Goal: Information Seeking & Learning: Learn about a topic

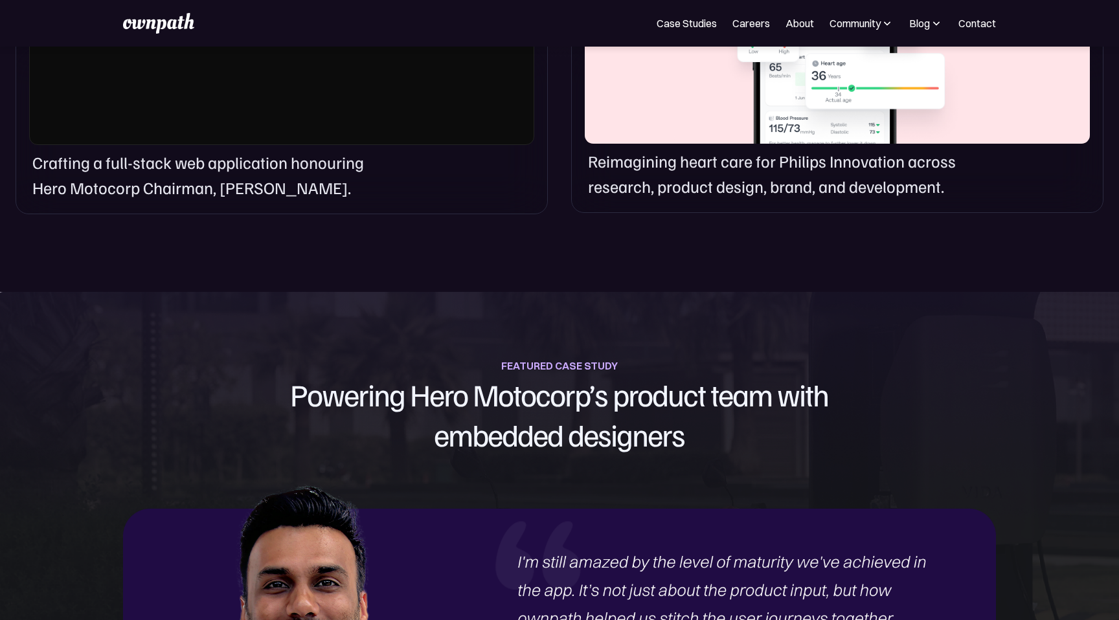
scroll to position [1087, 0]
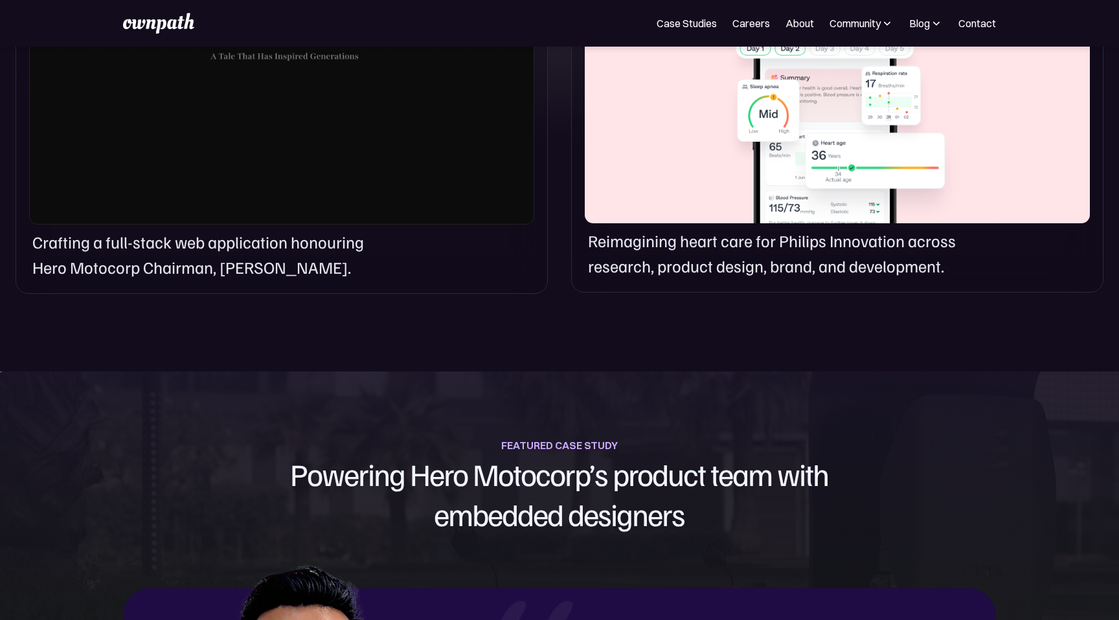
click at [637, 244] on p "Reimagining heart care for Philips Innovation across research, product design, …" at bounding box center [783, 254] width 391 height 50
click at [658, 115] on div at bounding box center [837, 106] width 505 height 233
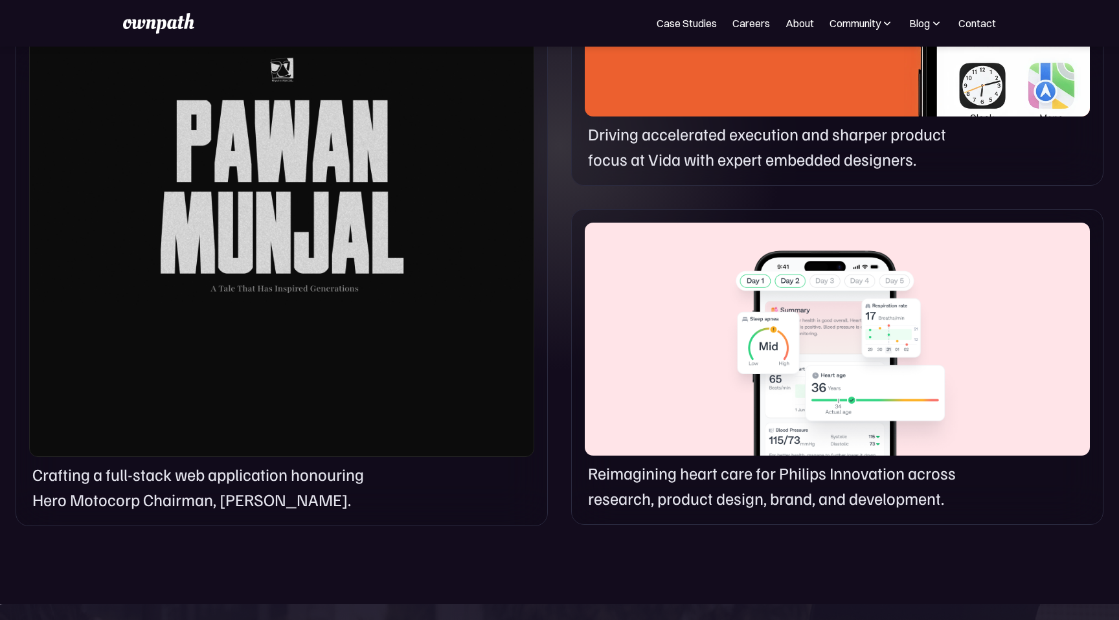
scroll to position [848, 0]
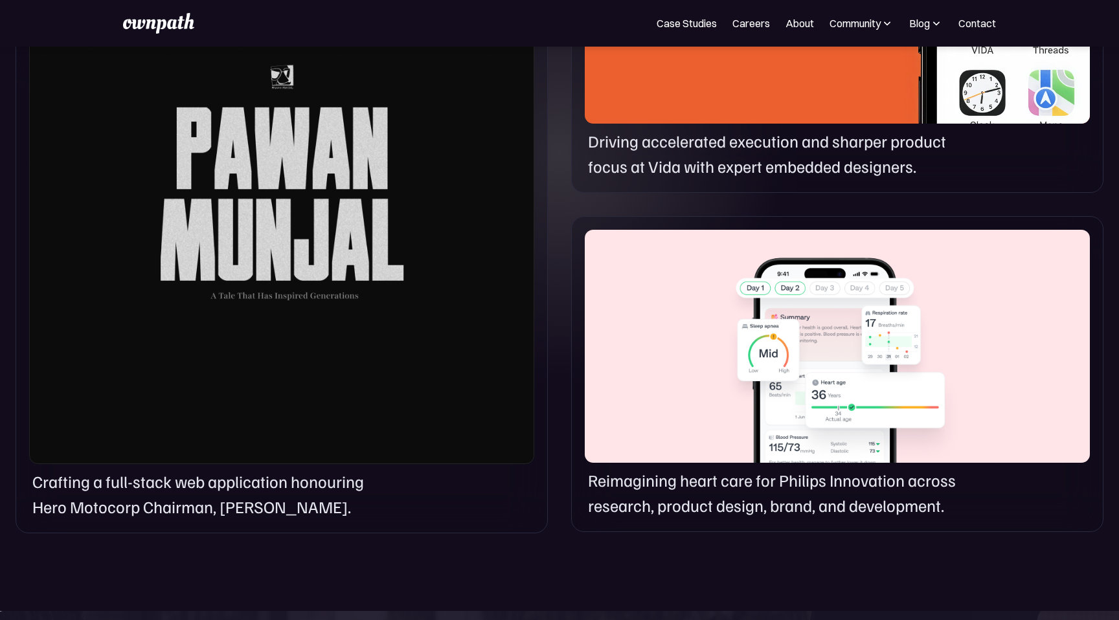
click at [739, 247] on div at bounding box center [837, 346] width 505 height 233
click at [836, 509] on p "Reimagining heart care for Philips Innovation across research, product design, …" at bounding box center [783, 493] width 391 height 50
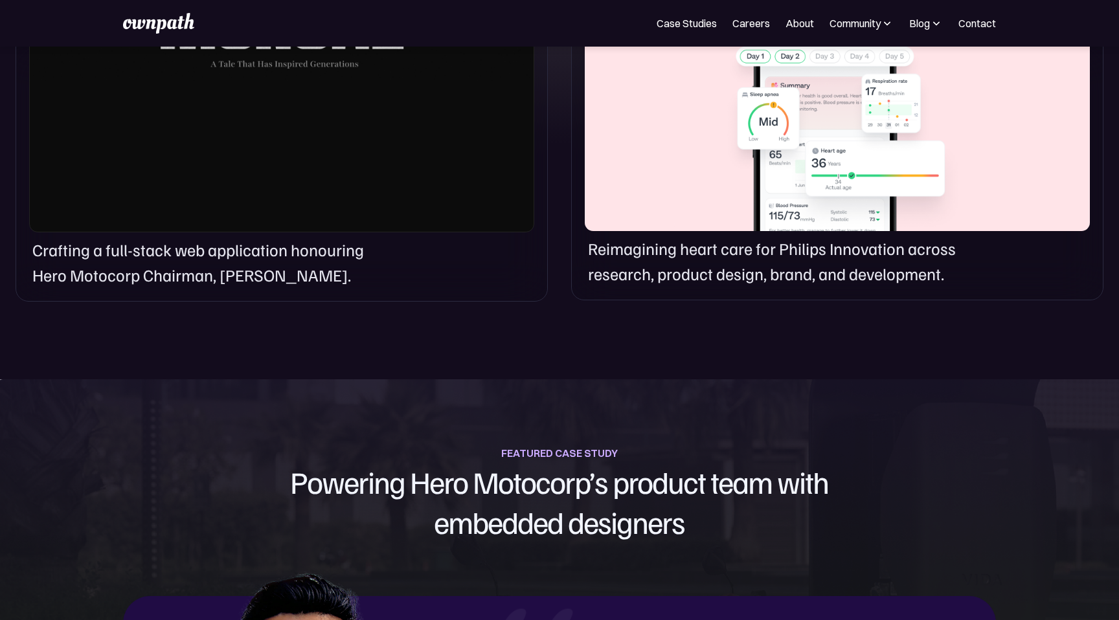
scroll to position [1501, 0]
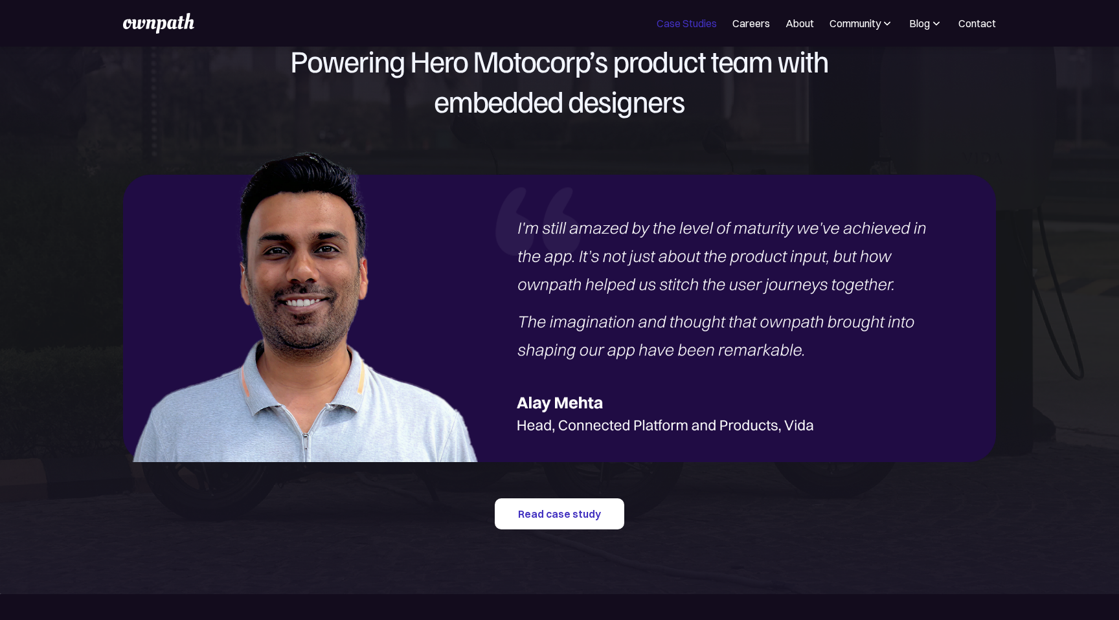
click at [699, 20] on link "Case Studies" at bounding box center [686, 24] width 60 height 16
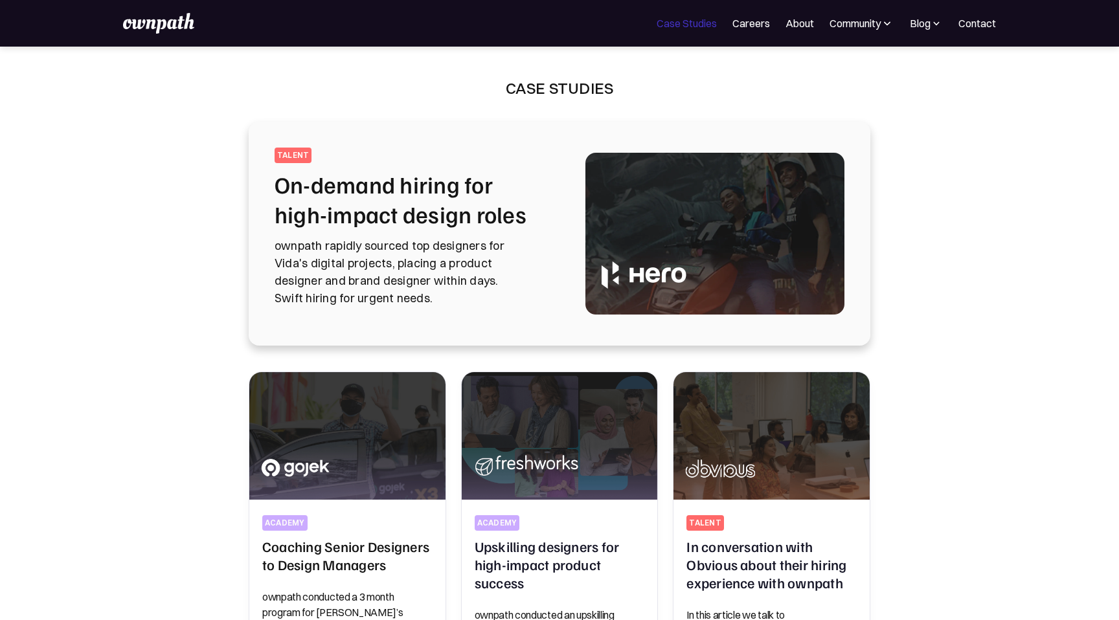
click at [700, 29] on link "Case Studies" at bounding box center [686, 24] width 60 height 16
click at [139, 25] on img at bounding box center [158, 23] width 71 height 21
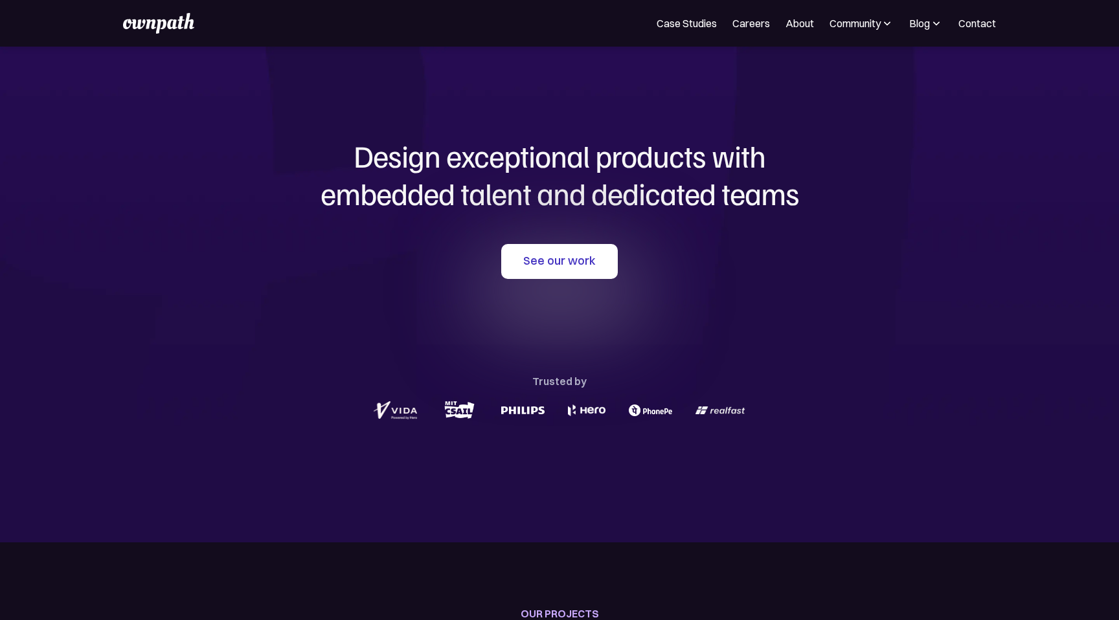
click at [574, 258] on link "See our work" at bounding box center [559, 261] width 117 height 35
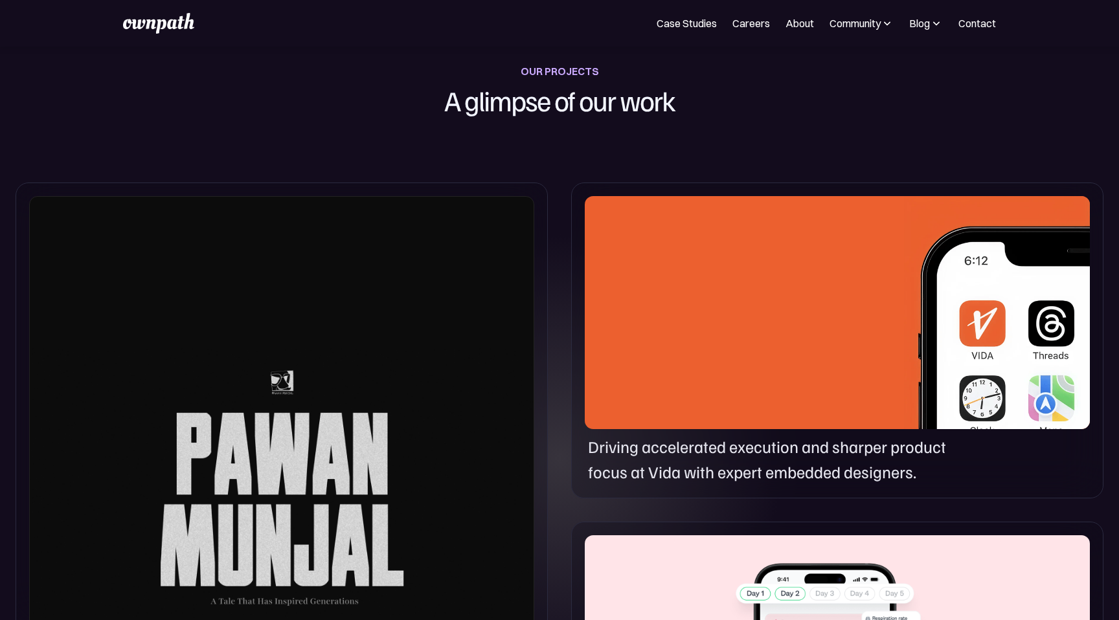
scroll to position [542, 0]
click at [625, 281] on div at bounding box center [837, 312] width 505 height 233
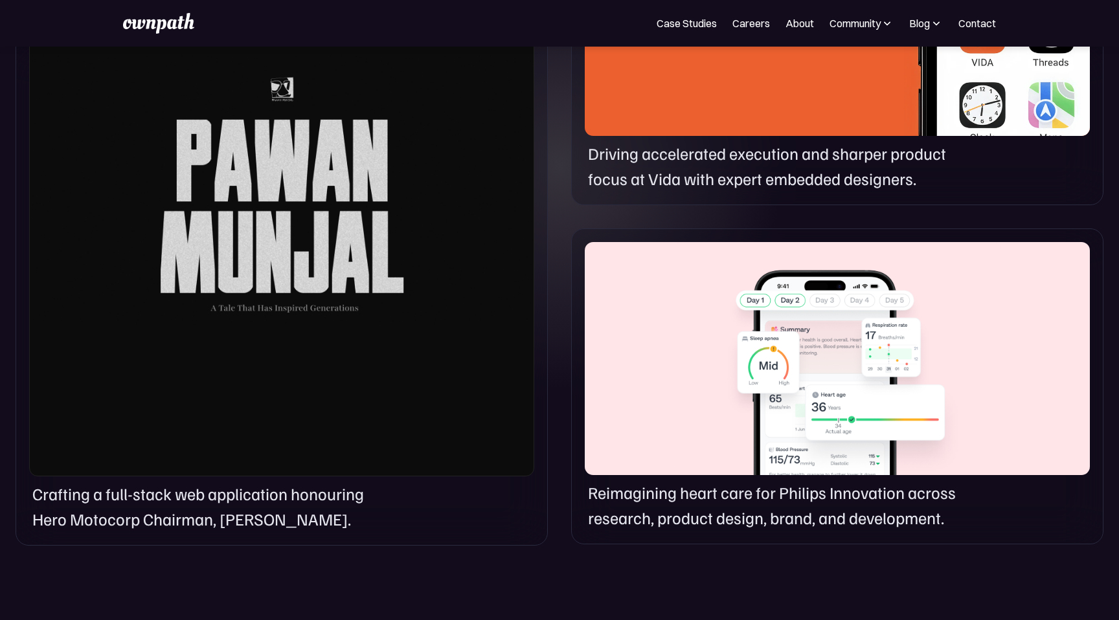
scroll to position [1048, 0]
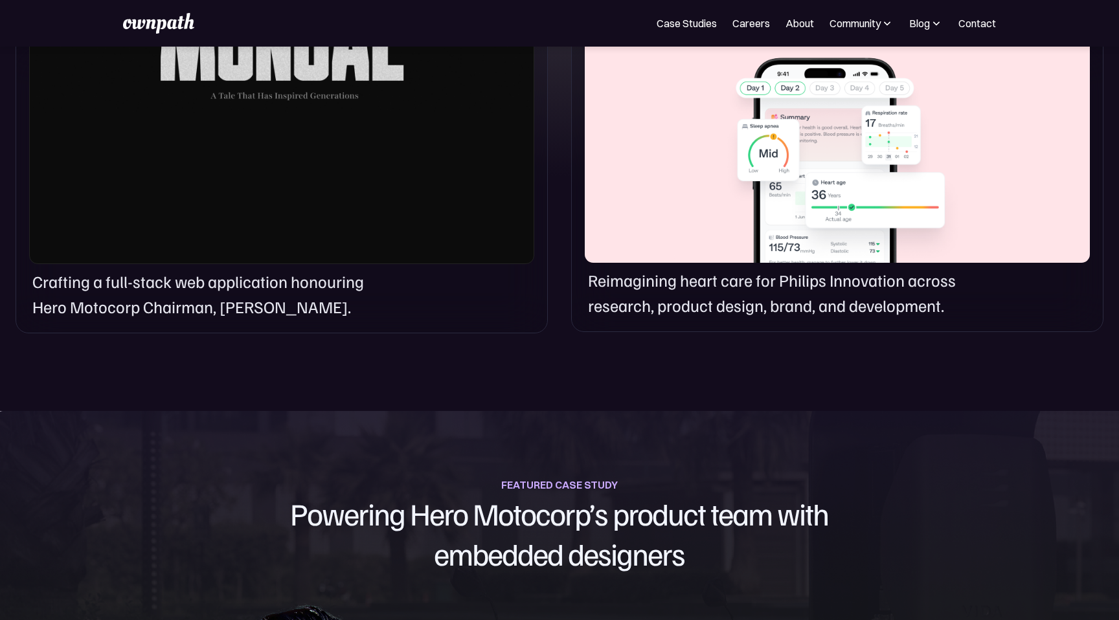
click at [625, 281] on p "Reimagining heart care for Philips Innovation across research, product design, …" at bounding box center [783, 293] width 391 height 50
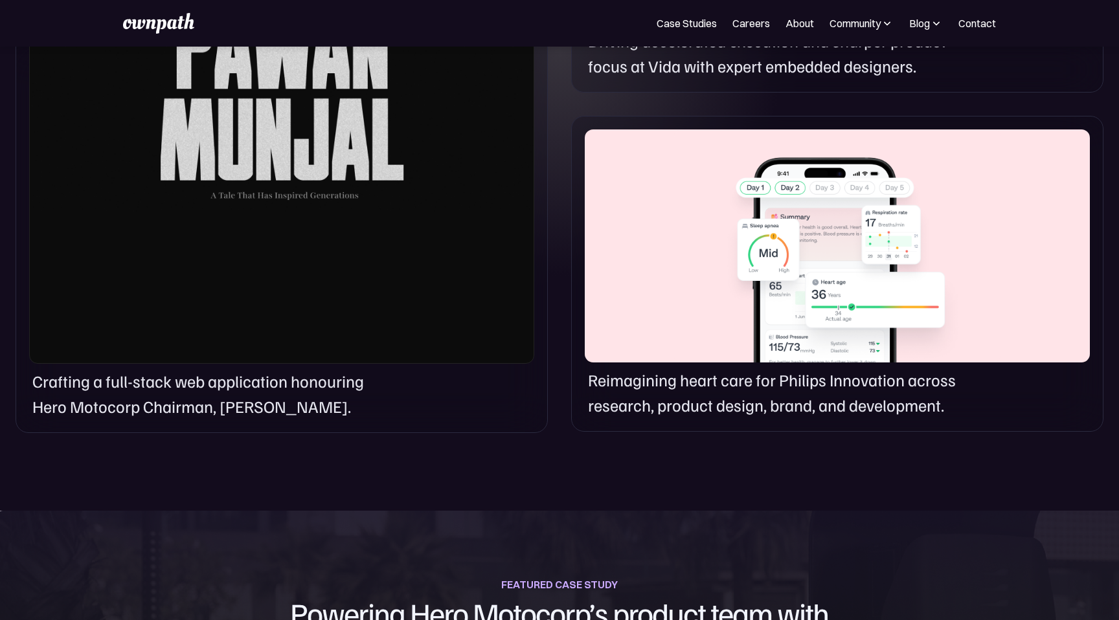
scroll to position [948, 0]
click at [235, 409] on p "Crafting a full-stack web application honouring Hero Motocorp Chairman, [PERSON…" at bounding box center [212, 395] width 361 height 50
click at [183, 247] on div at bounding box center [281, 78] width 505 height 574
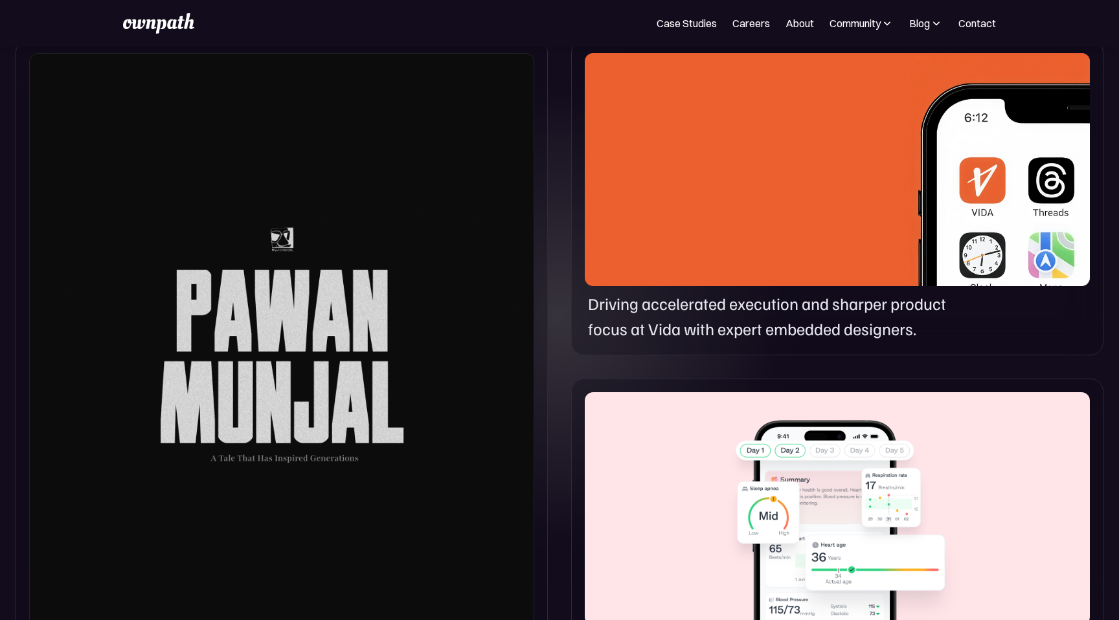
scroll to position [652, 0]
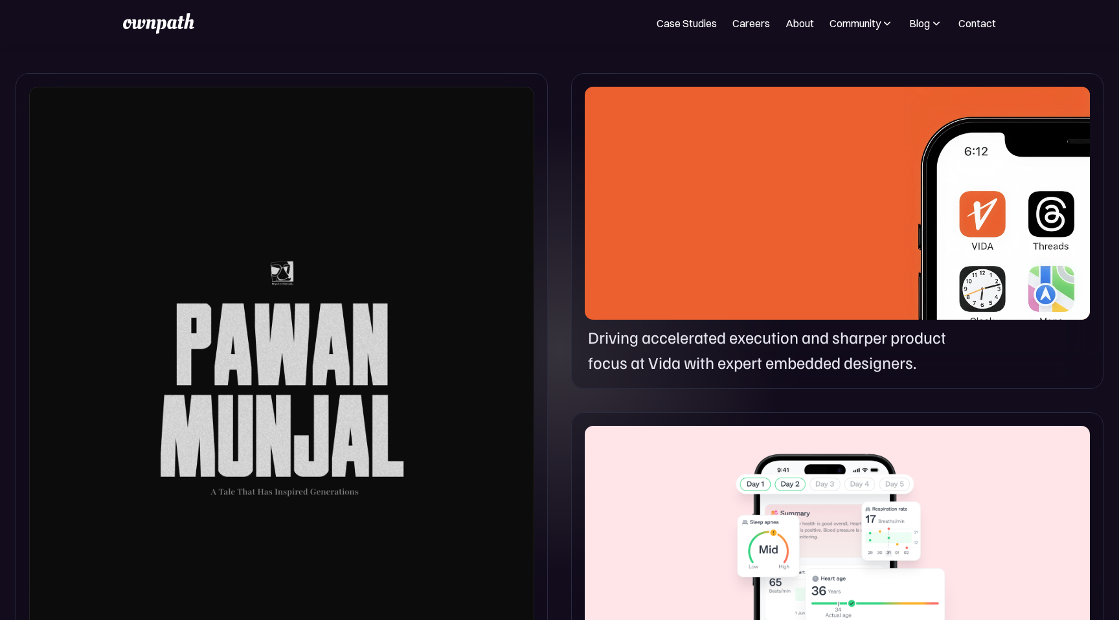
click at [743, 297] on div at bounding box center [837, 203] width 505 height 233
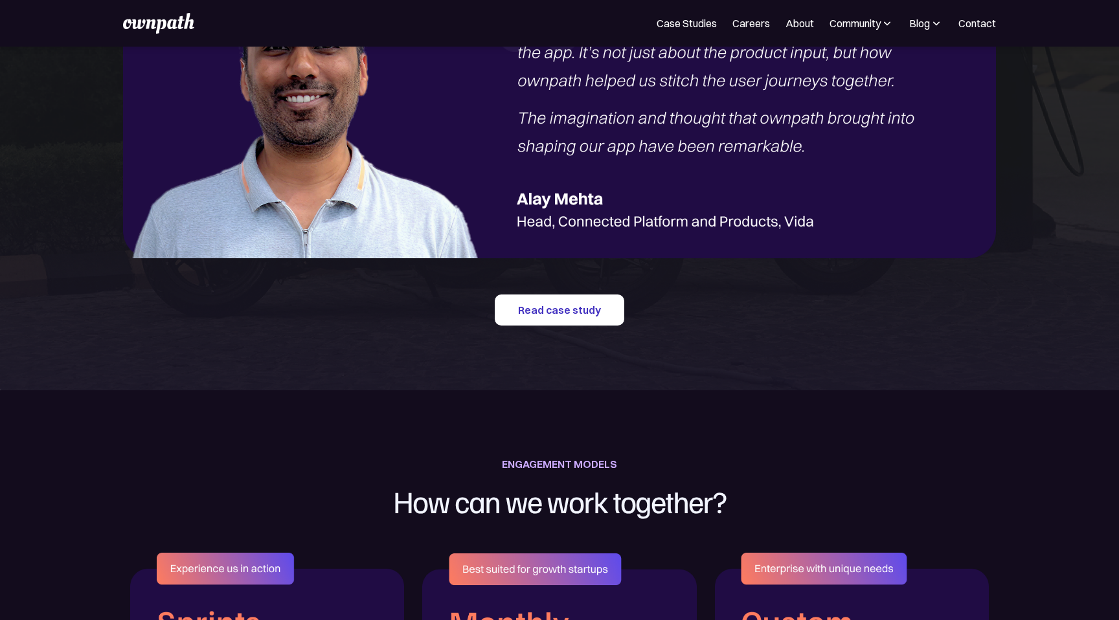
scroll to position [1700, 0]
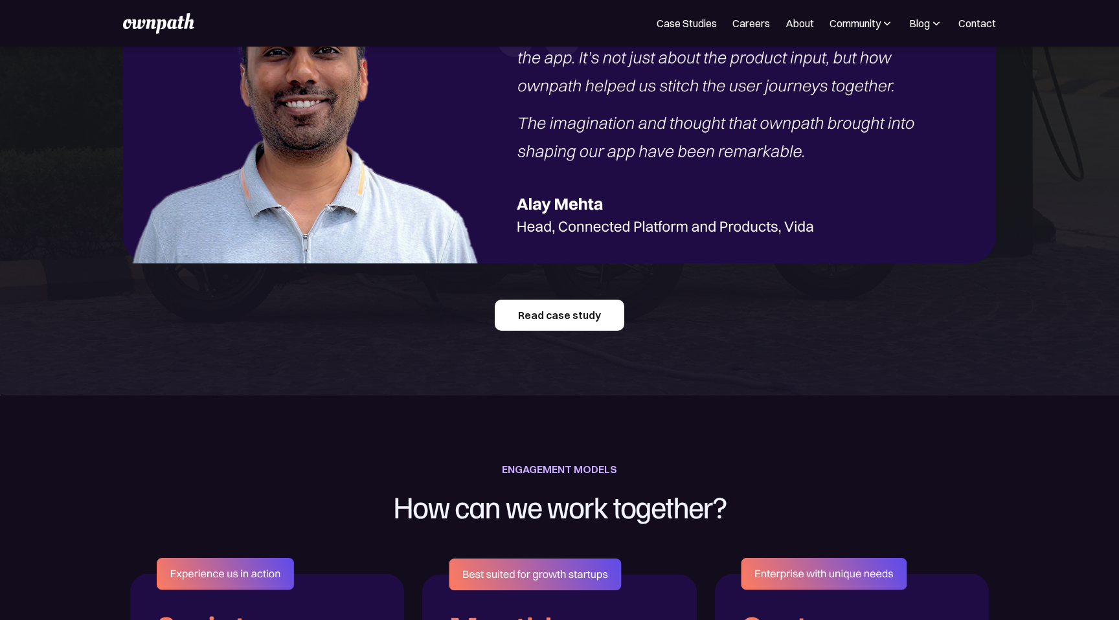
click at [521, 324] on link "Read case study" at bounding box center [559, 315] width 129 height 31
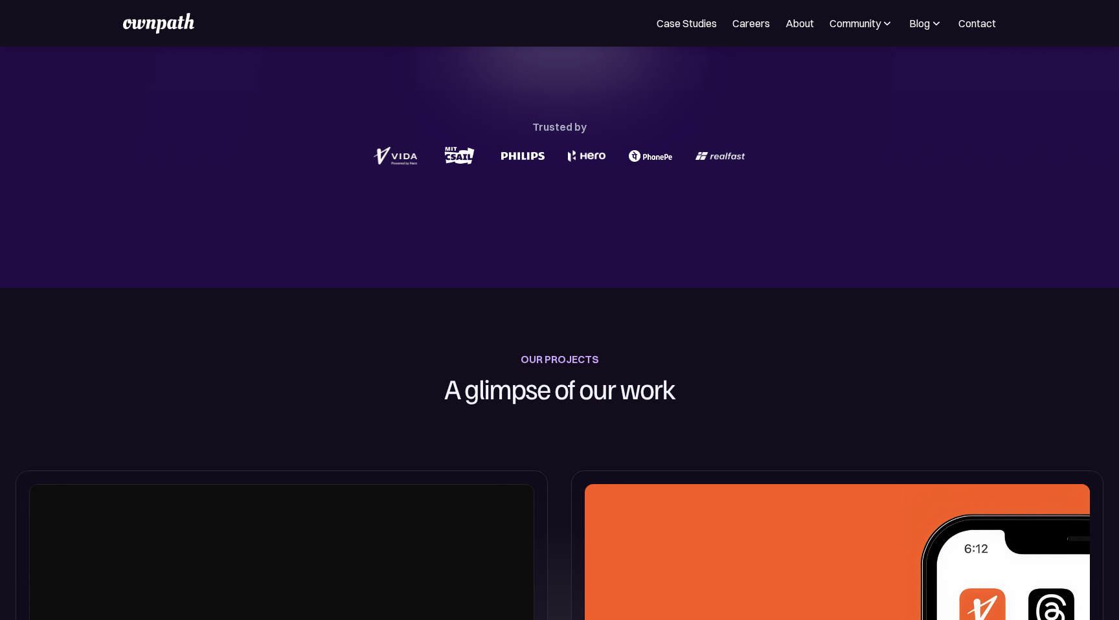
scroll to position [0, 0]
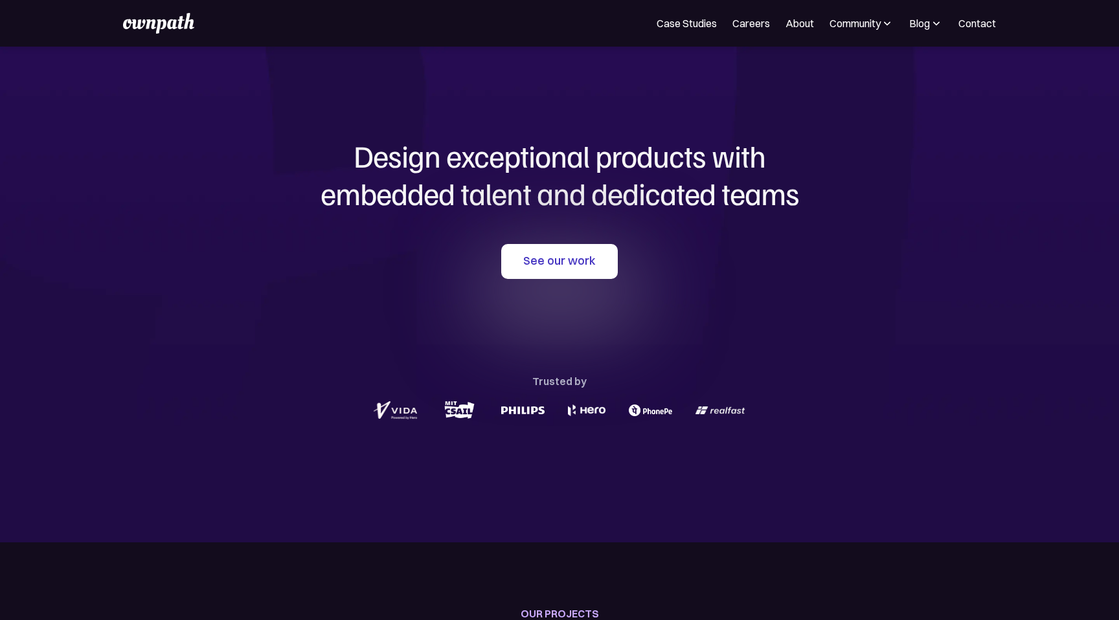
click at [146, 25] on img at bounding box center [158, 23] width 71 height 21
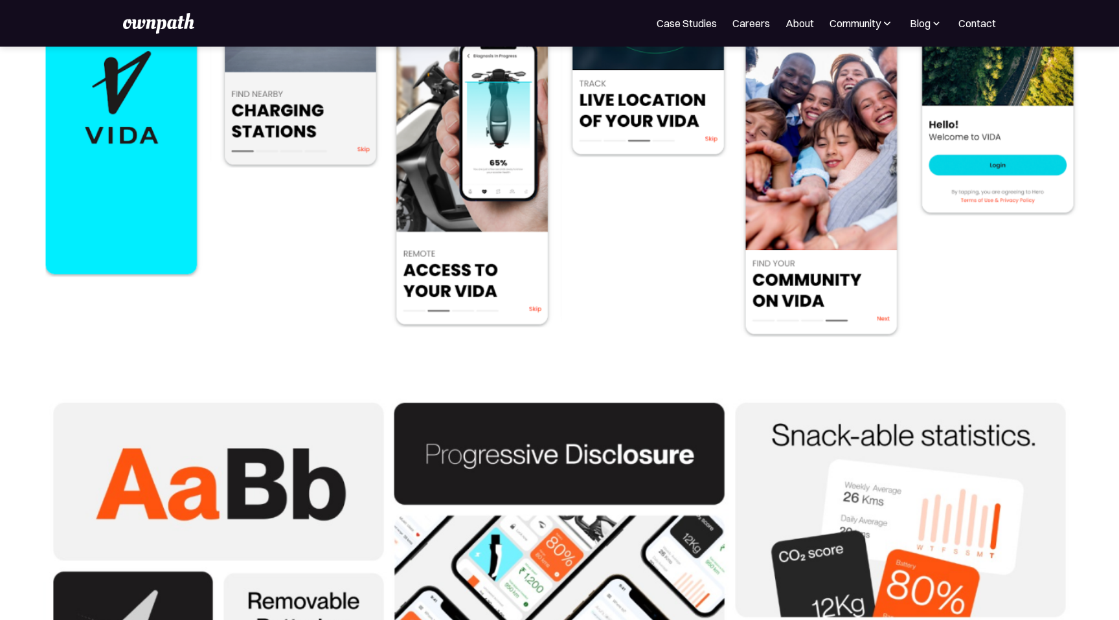
scroll to position [3029, 0]
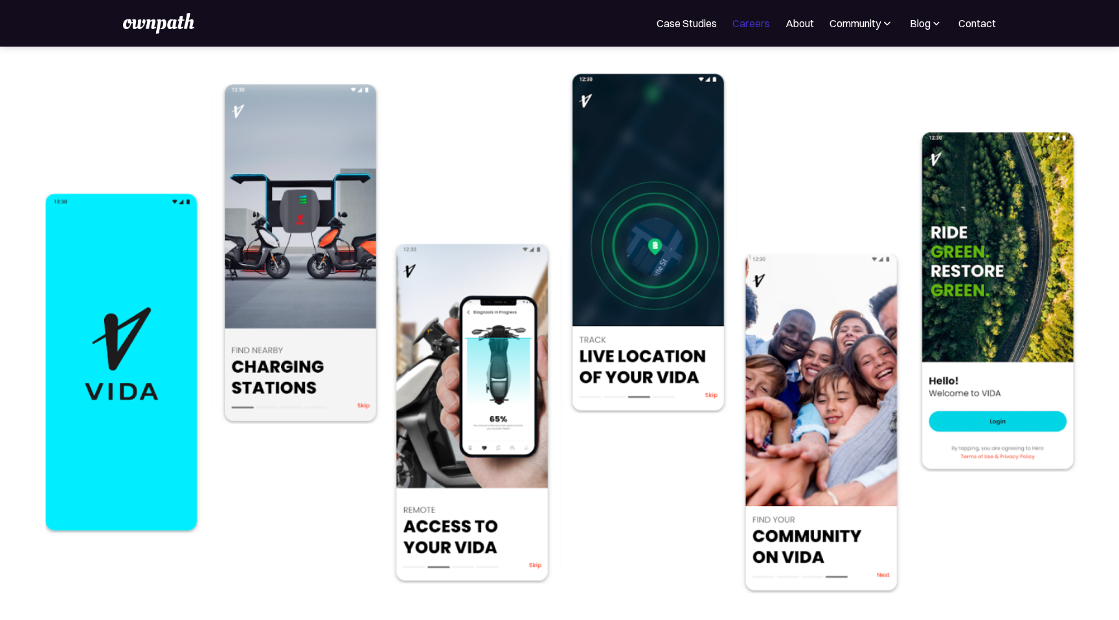
click at [740, 23] on link "Careers" at bounding box center [751, 24] width 38 height 16
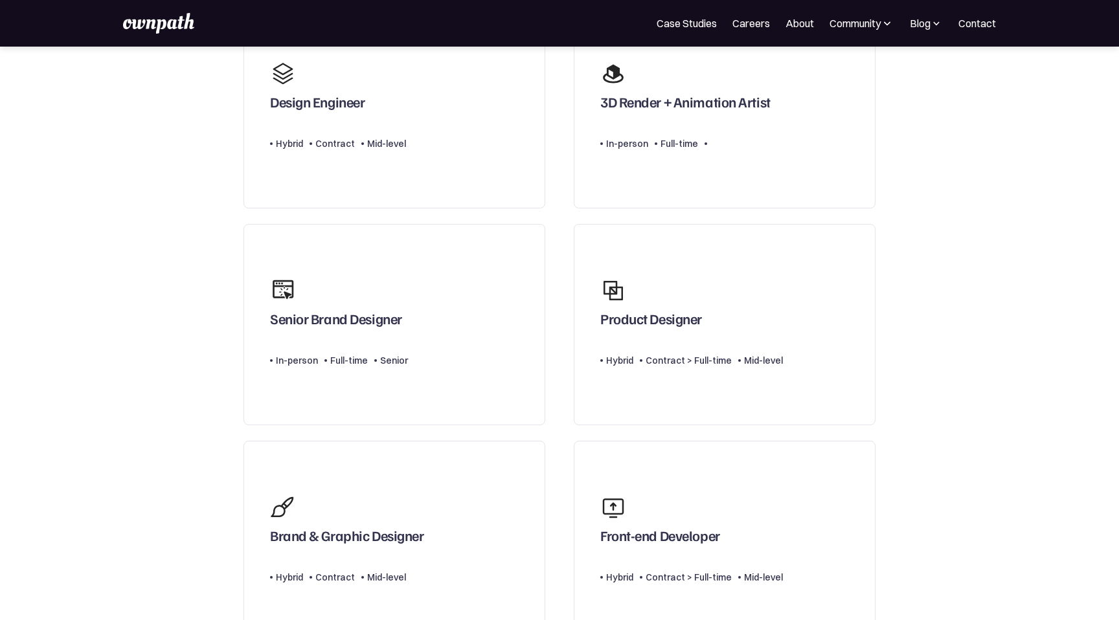
scroll to position [370, 0]
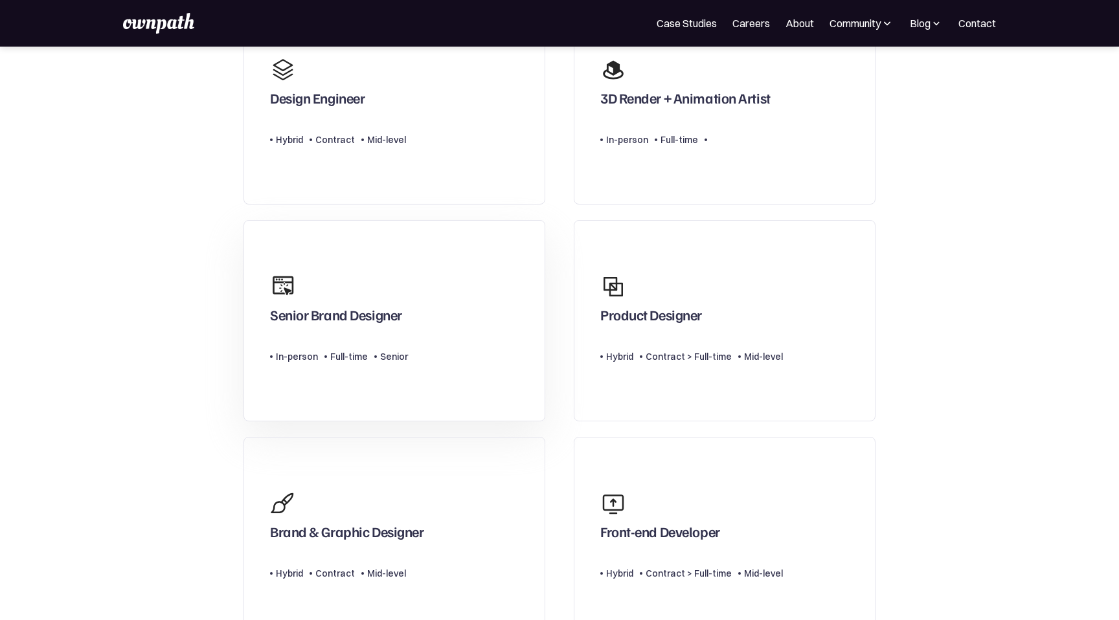
click at [473, 333] on link "Senior Brand Designer Type Level In-person Full-time Senior" at bounding box center [394, 320] width 302 height 201
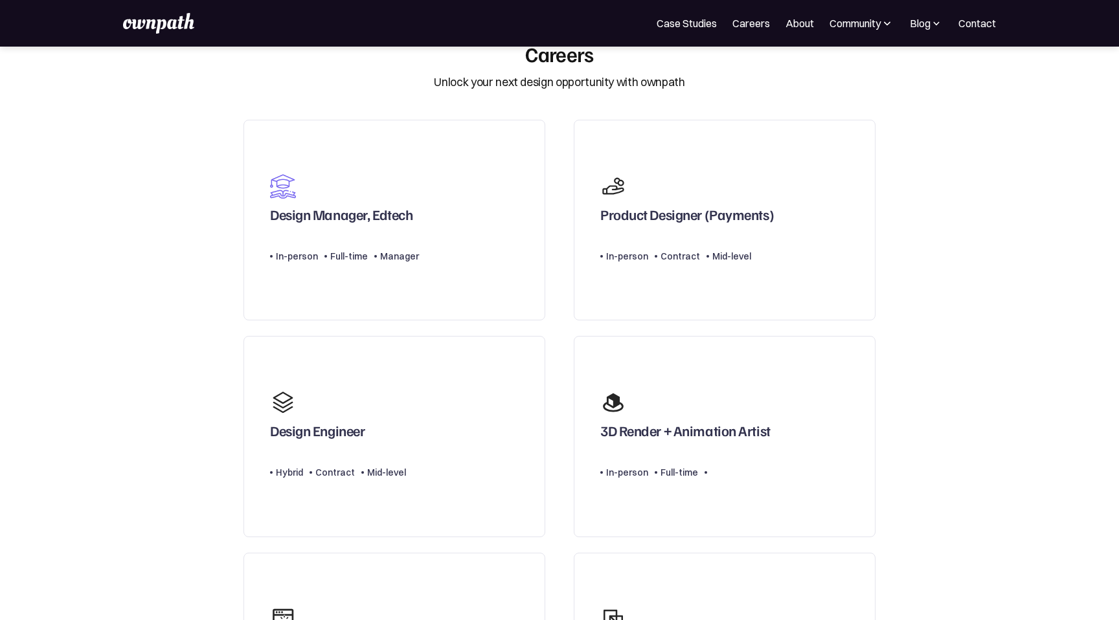
scroll to position [0, 0]
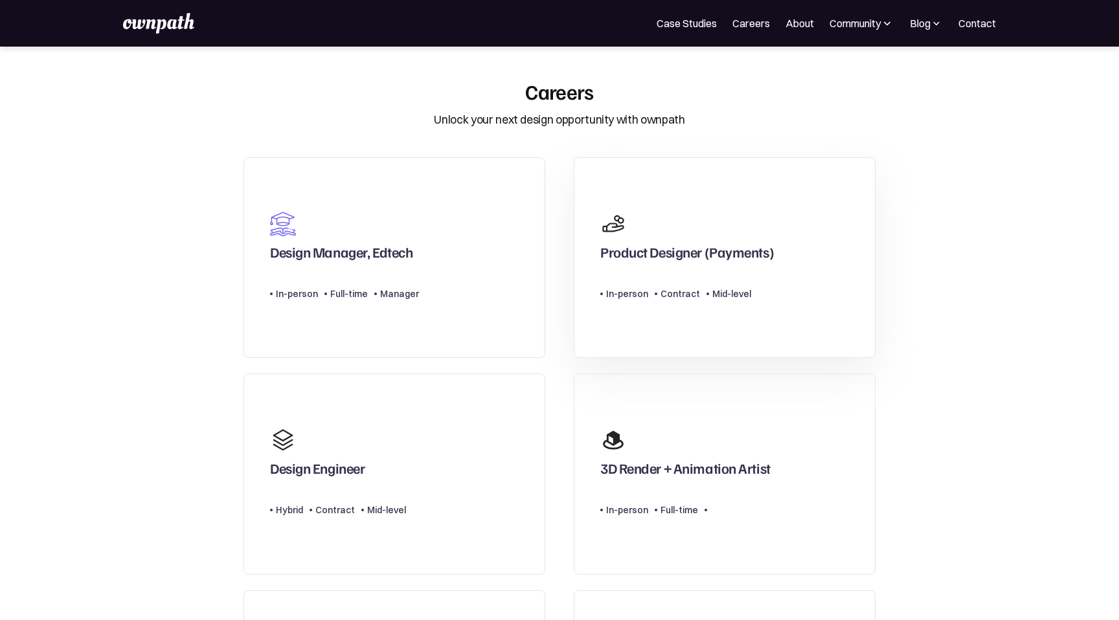
click at [652, 279] on div "Type Level In-person Contract Mid-level" at bounding box center [686, 289] width 173 height 26
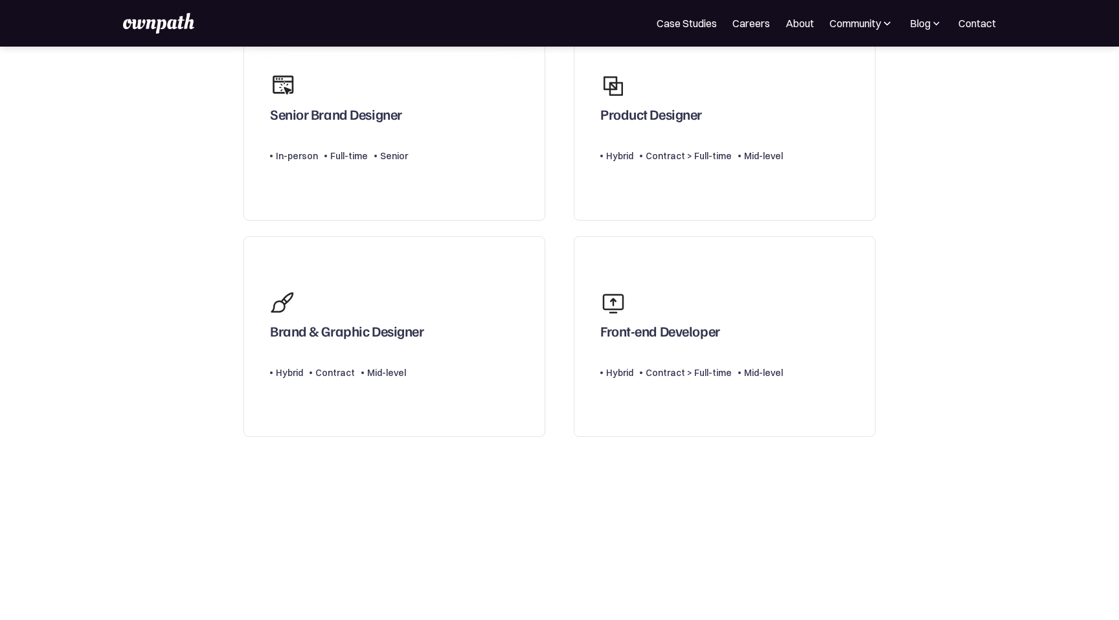
scroll to position [612, 0]
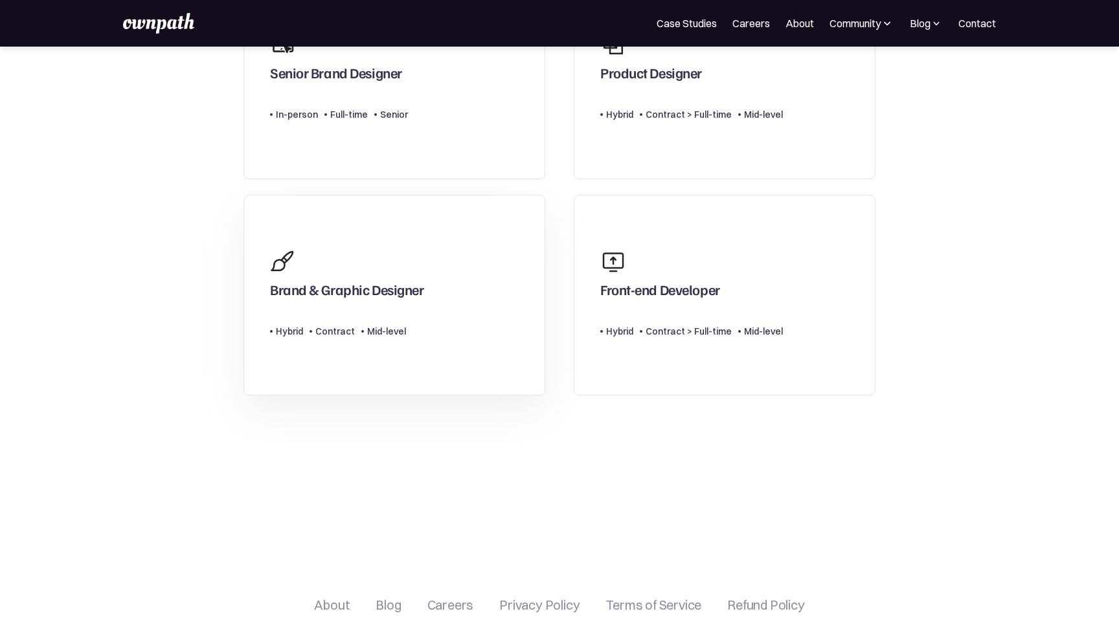
click at [391, 270] on div "Brand & Graphic Designer" at bounding box center [346, 273] width 153 height 62
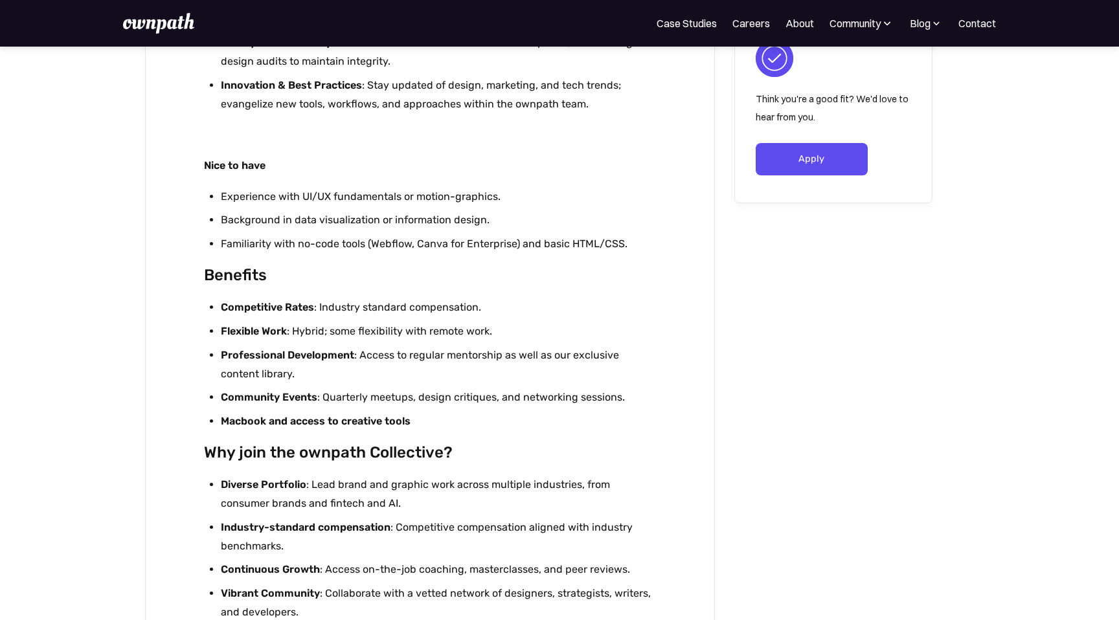
scroll to position [1008, 0]
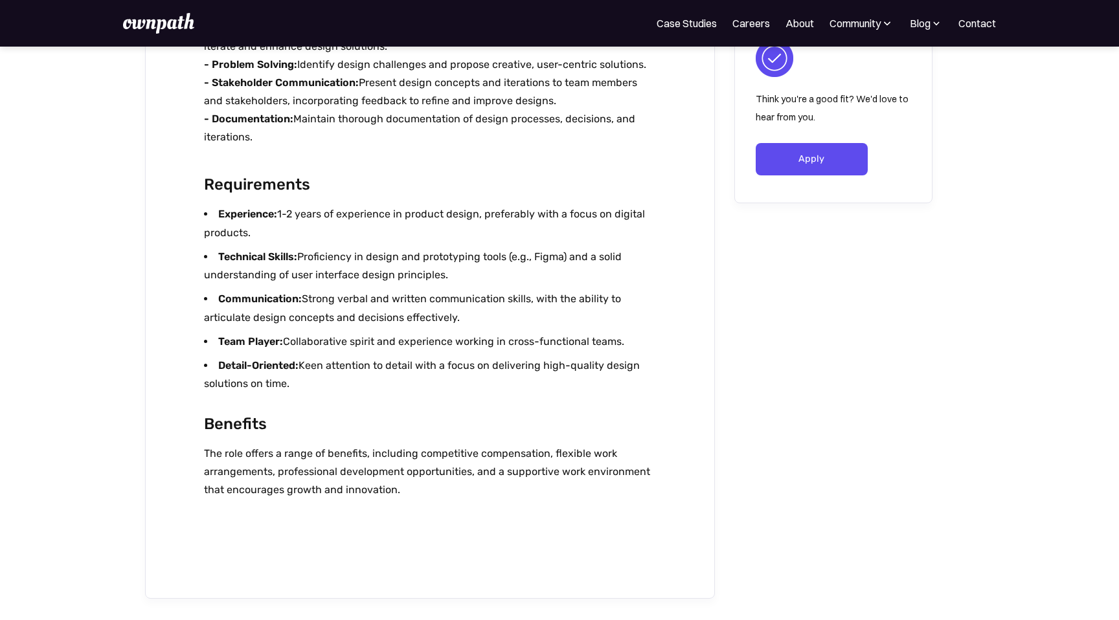
scroll to position [774, 0]
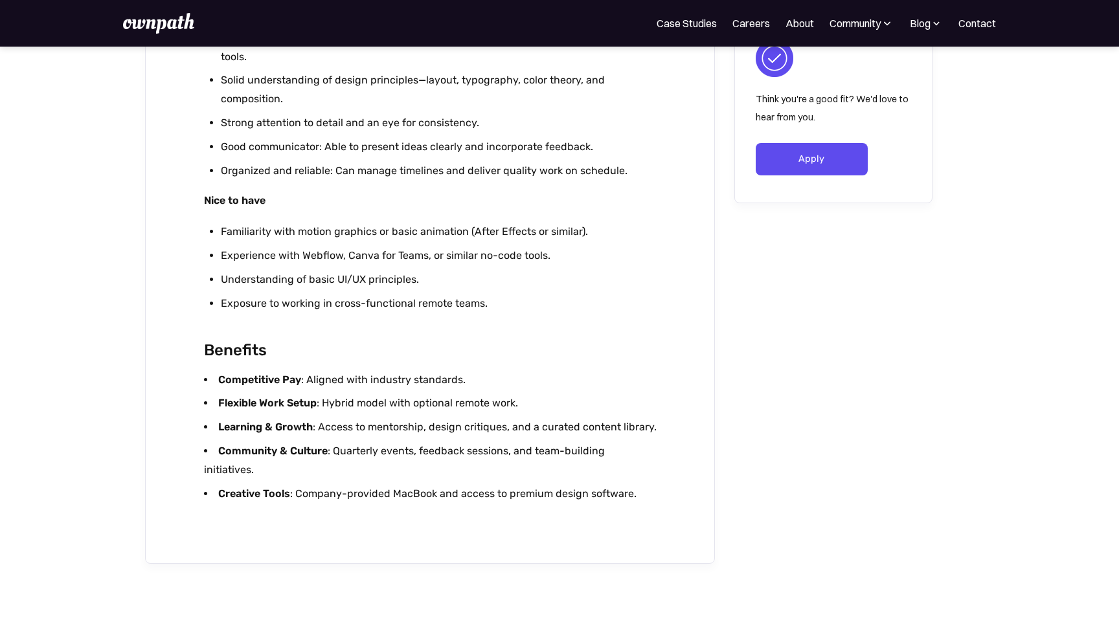
scroll to position [1133, 0]
